Goal: Task Accomplishment & Management: Use online tool/utility

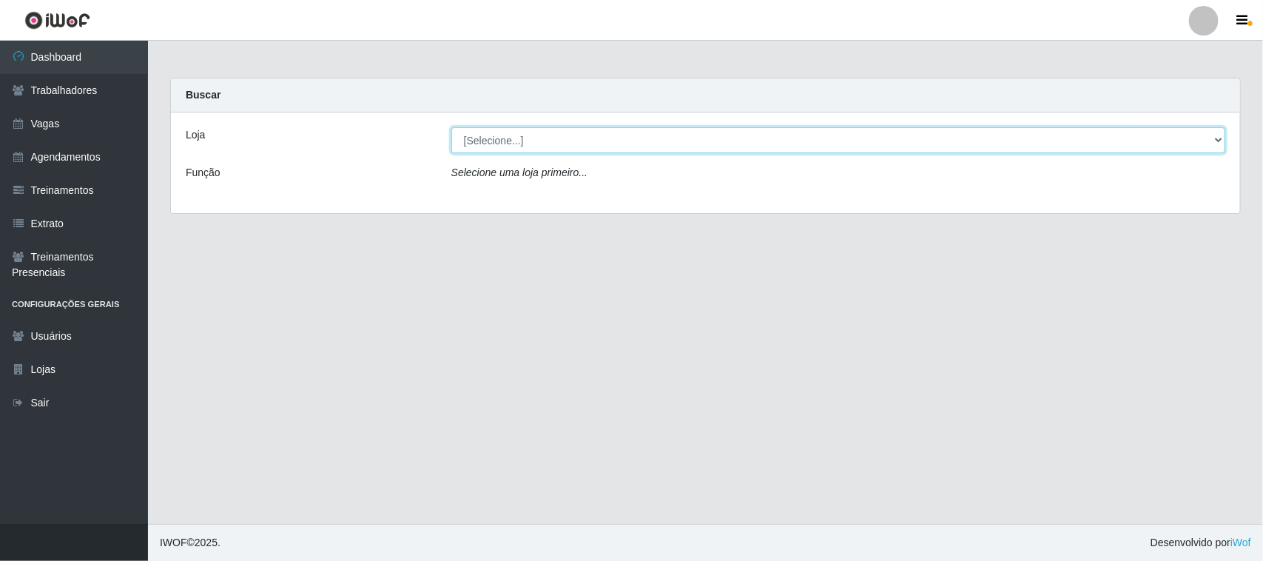
click at [542, 135] on select "[Selecione...] Nordestão - [GEOGRAPHIC_DATA]" at bounding box center [838, 140] width 774 height 26
select select "420"
click at [451, 127] on select "[Selecione...] Nordestão - [GEOGRAPHIC_DATA]" at bounding box center [838, 140] width 774 height 26
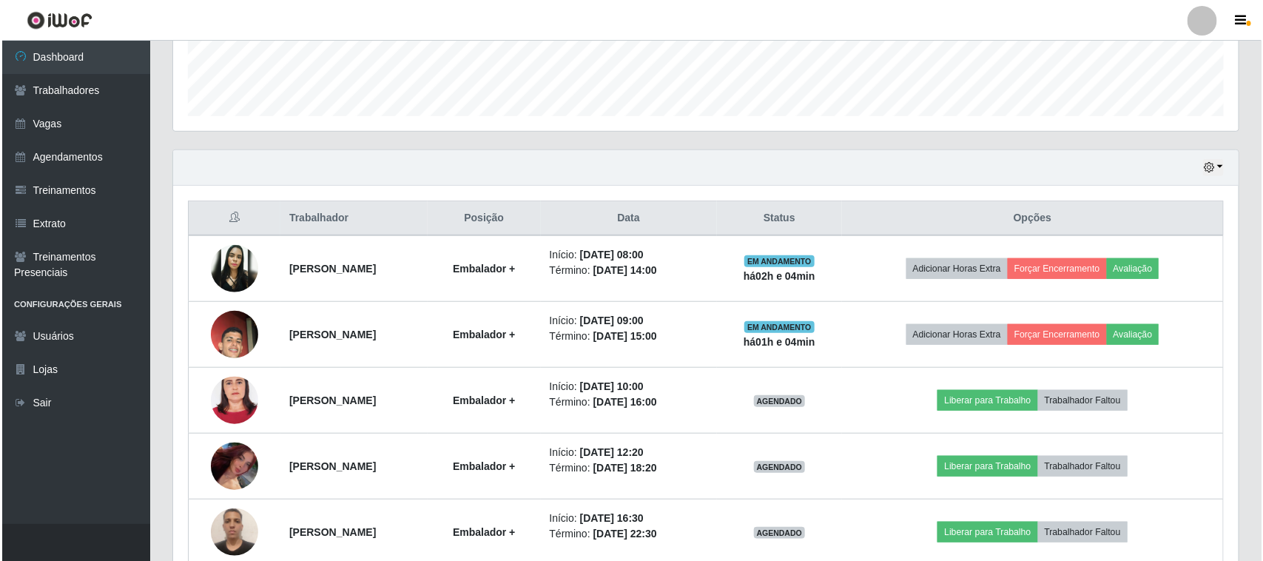
scroll to position [462, 0]
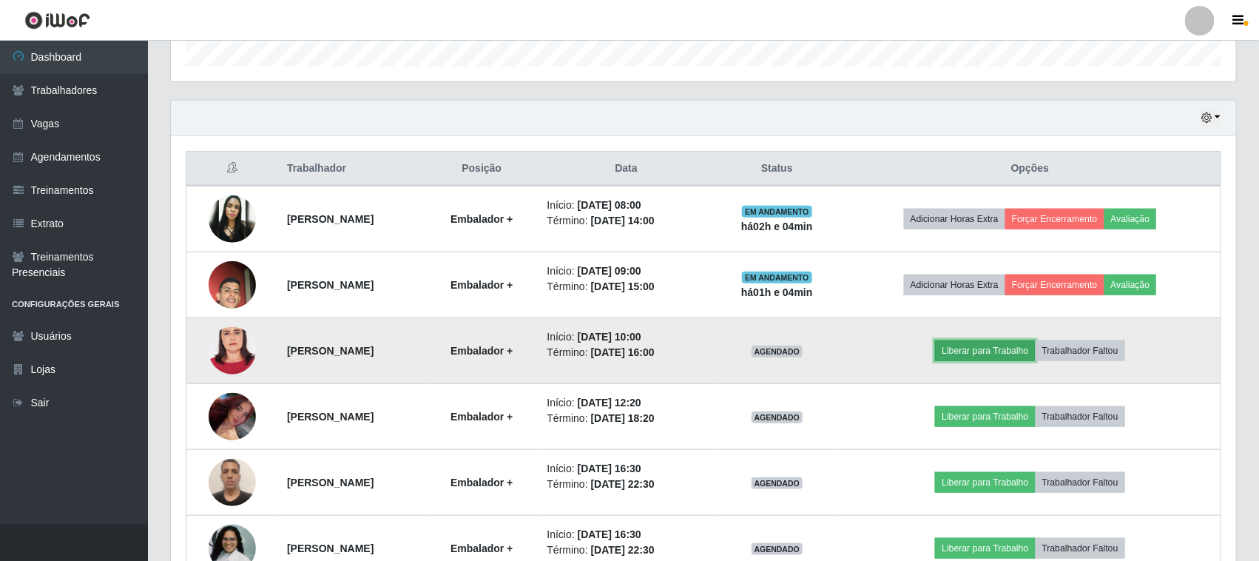
click at [988, 352] on button "Liberar para Trabalho" at bounding box center [985, 350] width 100 height 21
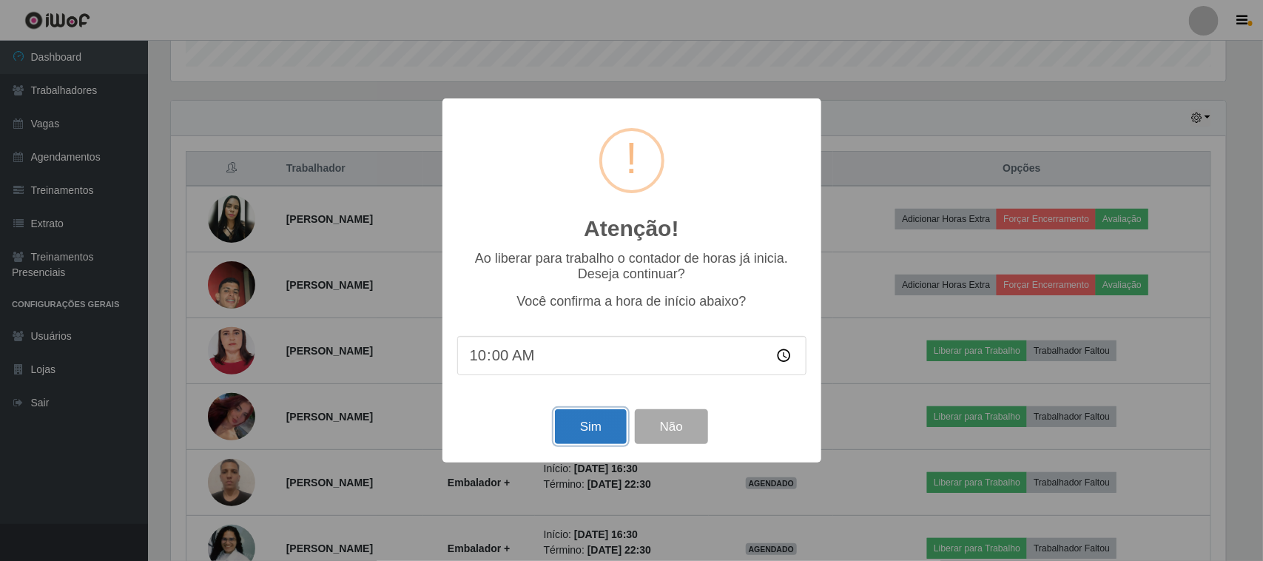
click at [567, 429] on button "Sim" at bounding box center [591, 426] width 72 height 35
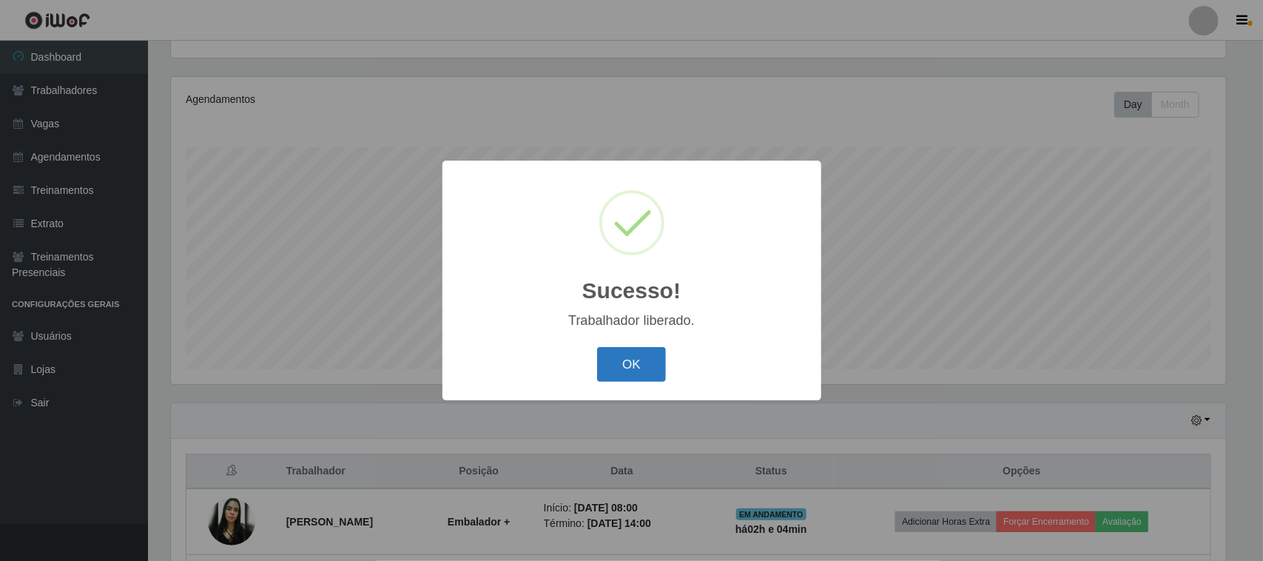
click at [638, 368] on button "OK" at bounding box center [631, 364] width 69 height 35
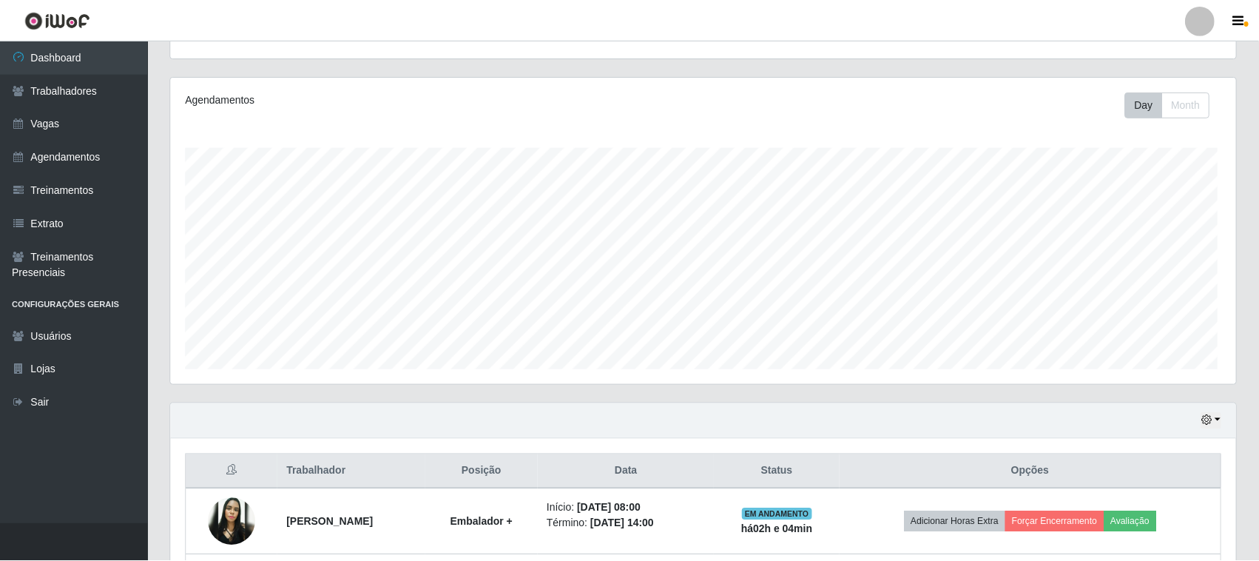
scroll to position [308, 1065]
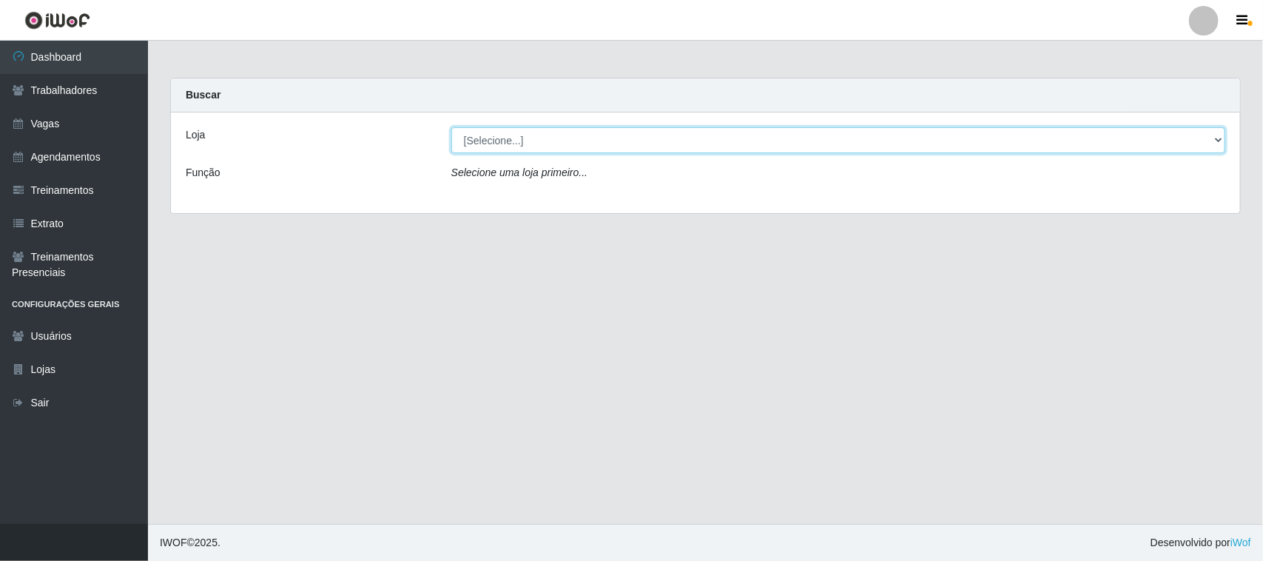
click at [505, 141] on select "[Selecione...] Nordestão - [GEOGRAPHIC_DATA]" at bounding box center [838, 140] width 774 height 26
select select "420"
click at [451, 127] on select "[Selecione...] Nordestão - [GEOGRAPHIC_DATA]" at bounding box center [838, 140] width 774 height 26
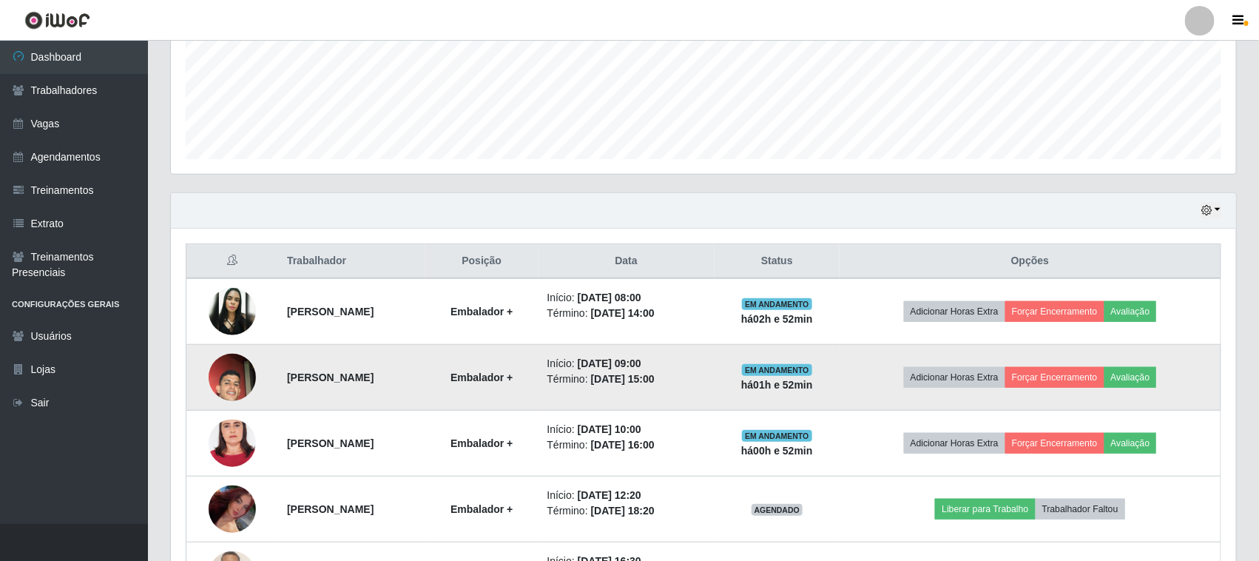
scroll to position [308, 1065]
